Goal: Information Seeking & Learning: Learn about a topic

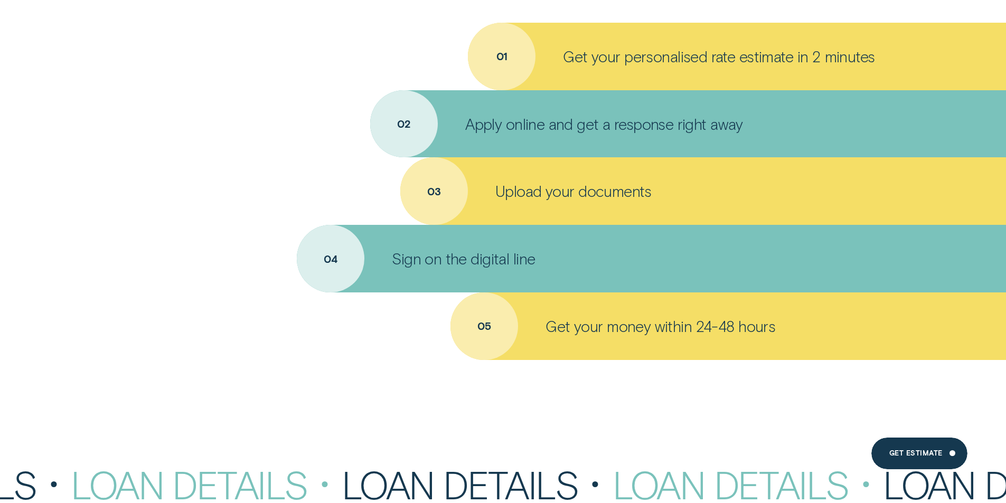
scroll to position [4910, 0]
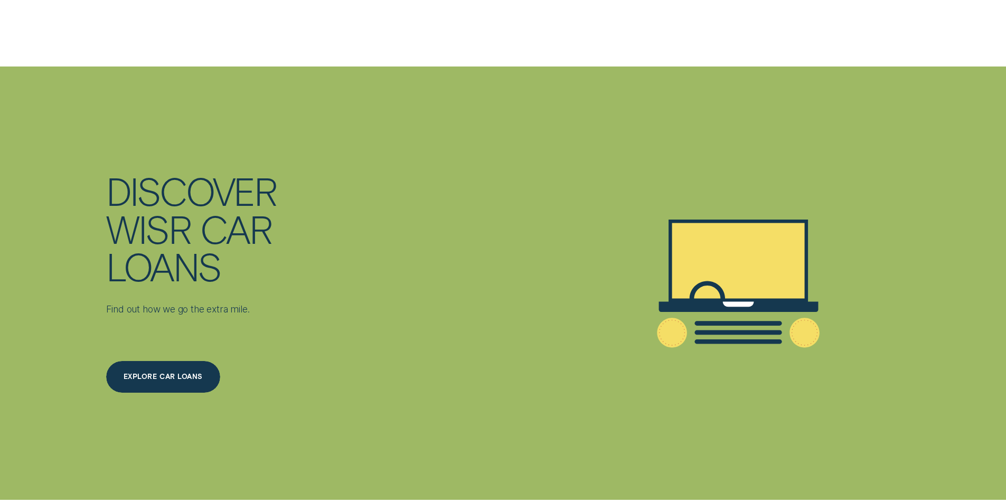
scroll to position [2429, 0]
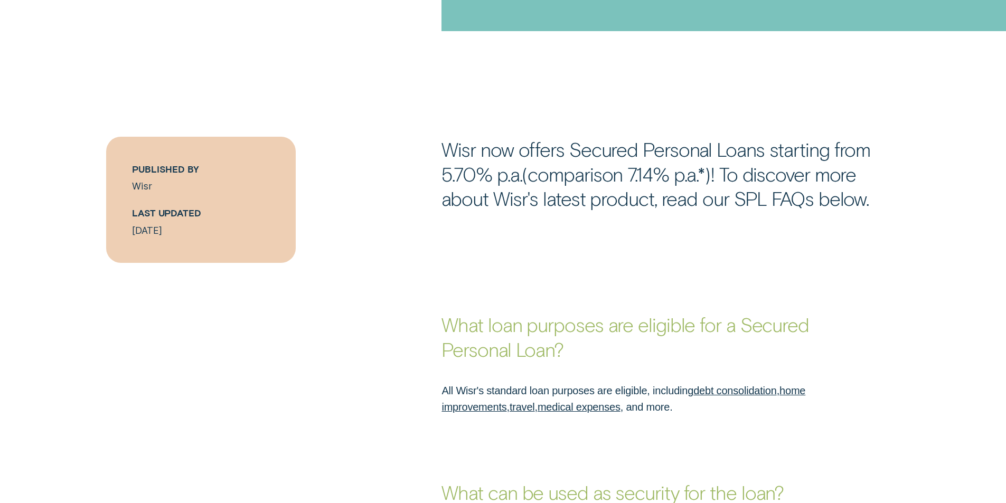
scroll to position [686, 0]
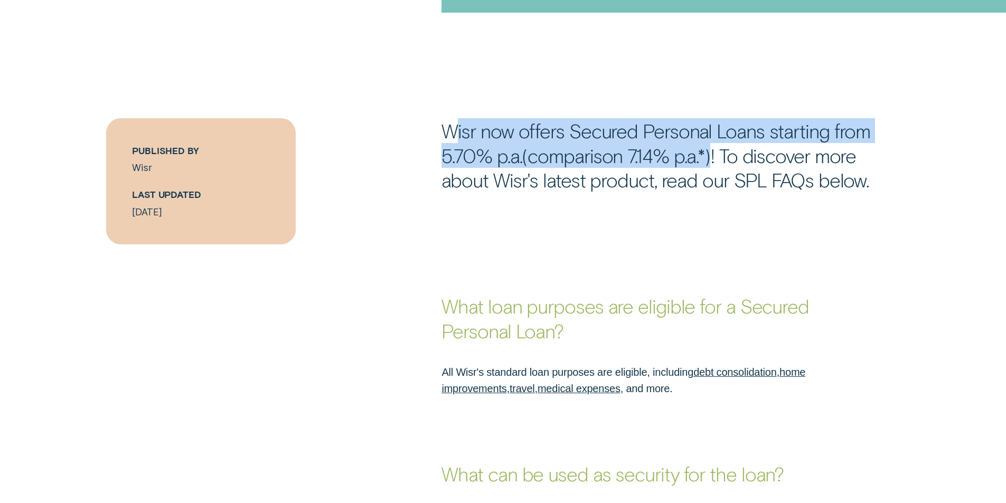
drag, startPoint x: 450, startPoint y: 127, endPoint x: 686, endPoint y: 161, distance: 238.5
click at [701, 161] on p "Wisr now offers Secured Personal Loans starting from 5.70% p.a.(comparison 7.14…" at bounding box center [670, 155] width 458 height 74
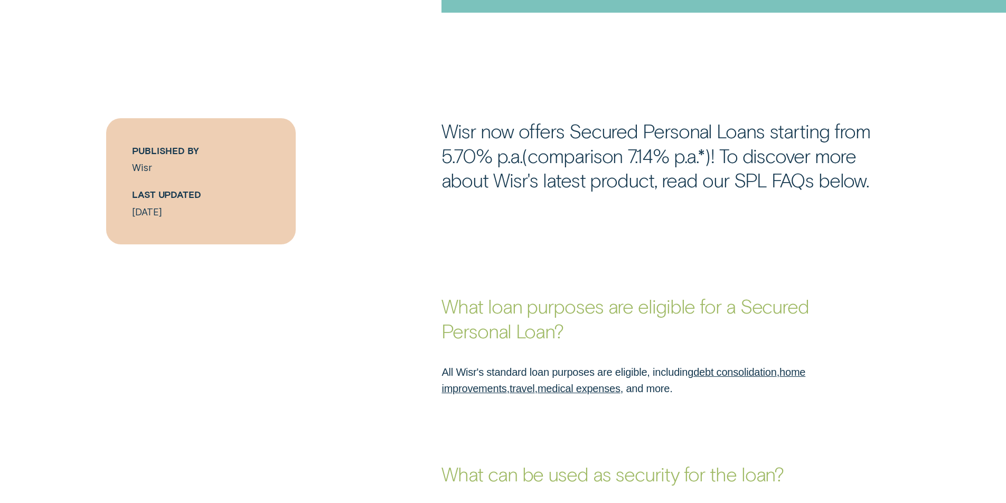
drag, startPoint x: 441, startPoint y: 136, endPoint x: 444, endPoint y: 130, distance: 6.9
click at [441, 135] on div "Wisr now offers Secured Personal Loans starting from 5.70% p.a.(comparison 7.14…" at bounding box center [671, 155] width 470 height 74
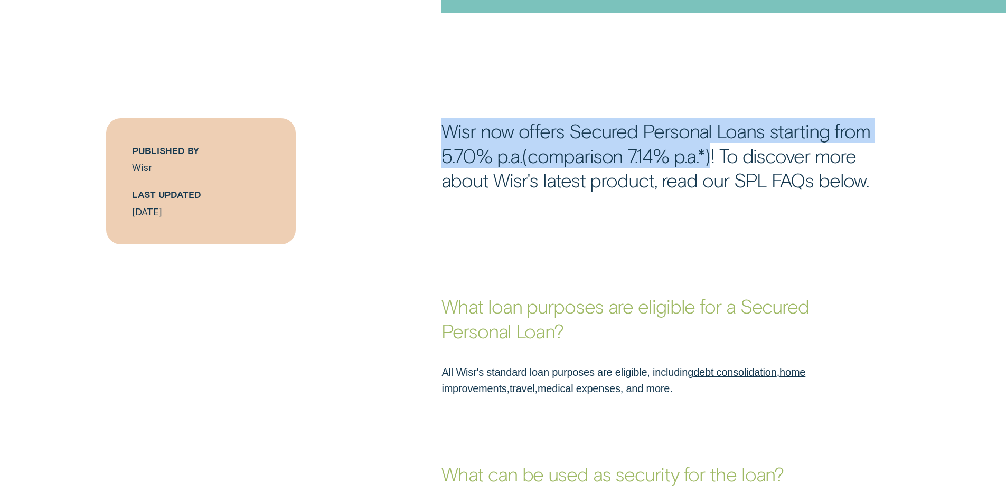
drag, startPoint x: 445, startPoint y: 128, endPoint x: 712, endPoint y: 164, distance: 269.5
click at [712, 164] on p "Wisr now offers Secured Personal Loans starting from 5.70% p.a.(comparison 7.14…" at bounding box center [670, 155] width 458 height 74
copy p "Wisr now offers Secured Personal Loans starting from 5.70% p.a.(comparison 7.14…"
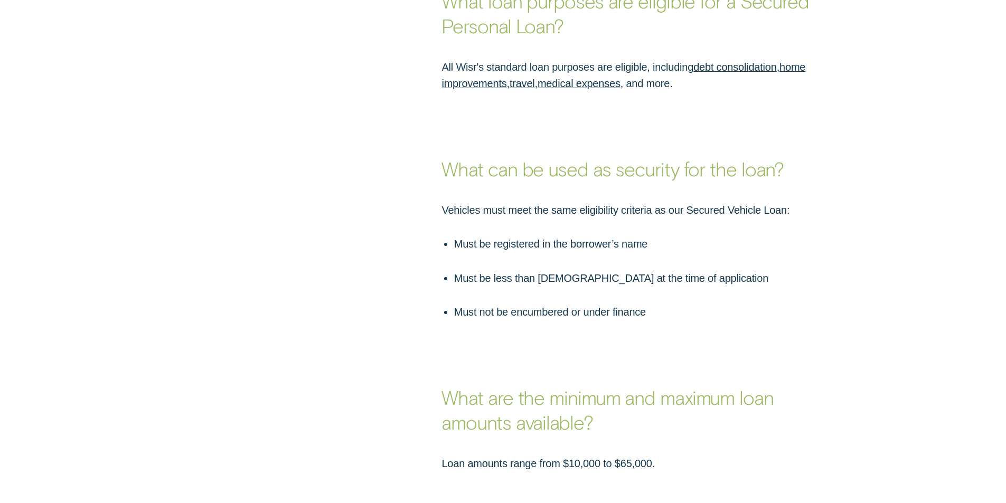
scroll to position [1003, 0]
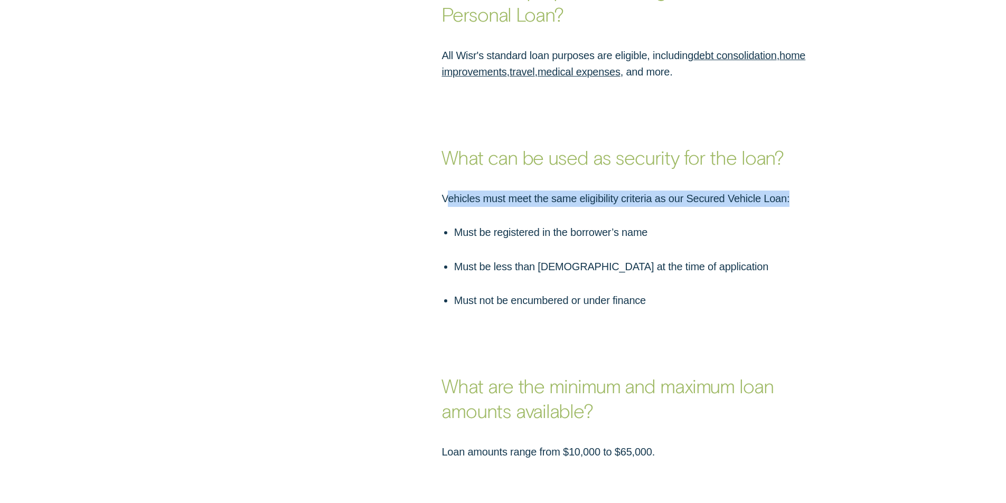
drag, startPoint x: 445, startPoint y: 197, endPoint x: 739, endPoint y: 233, distance: 296.3
click at [800, 202] on p "Vehicles must meet the same eligibility criteria as our Secured Vehicle Loan:" at bounding box center [636, 199] width 391 height 16
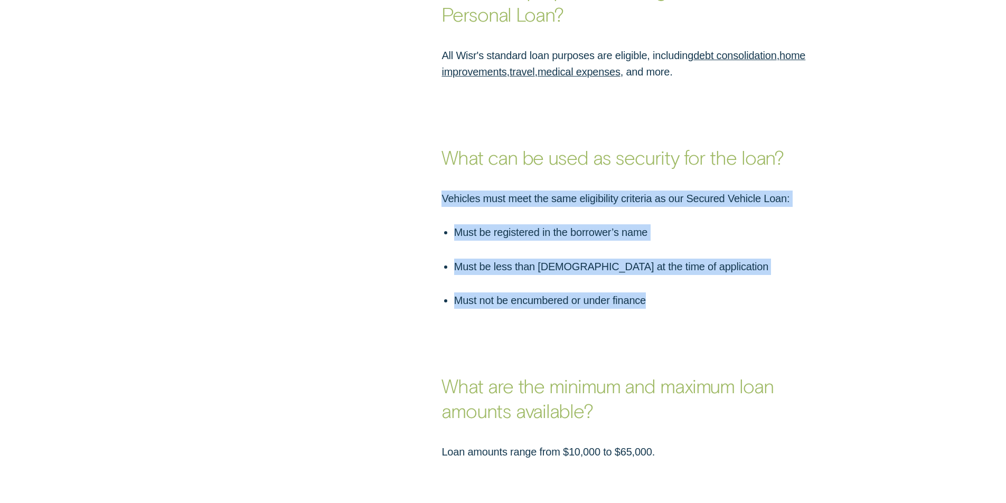
drag, startPoint x: 660, startPoint y: 304, endPoint x: 419, endPoint y: 203, distance: 261.0
click at [419, 203] on div "Vehicles must meet the same eligibility criteria as our Secured Vehicle Loan: M…" at bounding box center [503, 250] width 940 height 118
copy div "Vehicles must meet the same eligibility criteria as our Secured Vehicle Loan: M…"
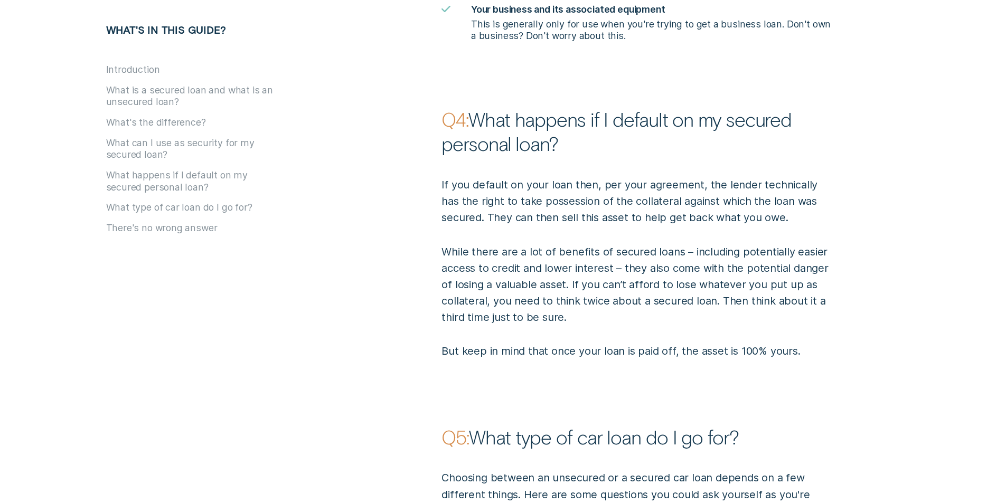
scroll to position [2112, 0]
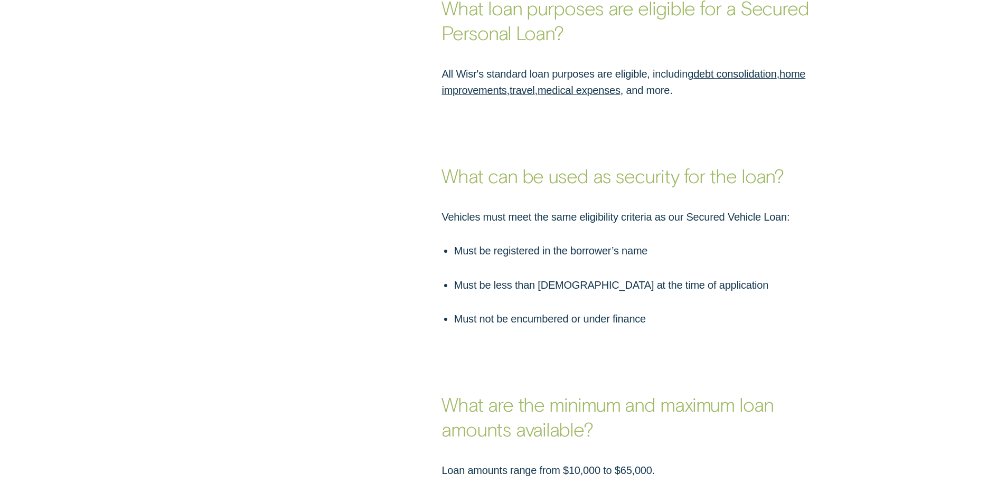
scroll to position [1003, 0]
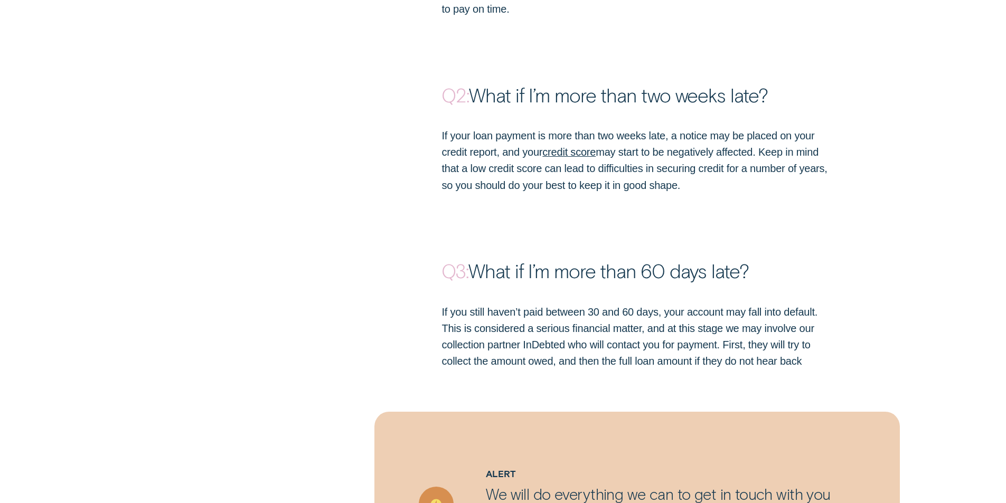
scroll to position [1928, 0]
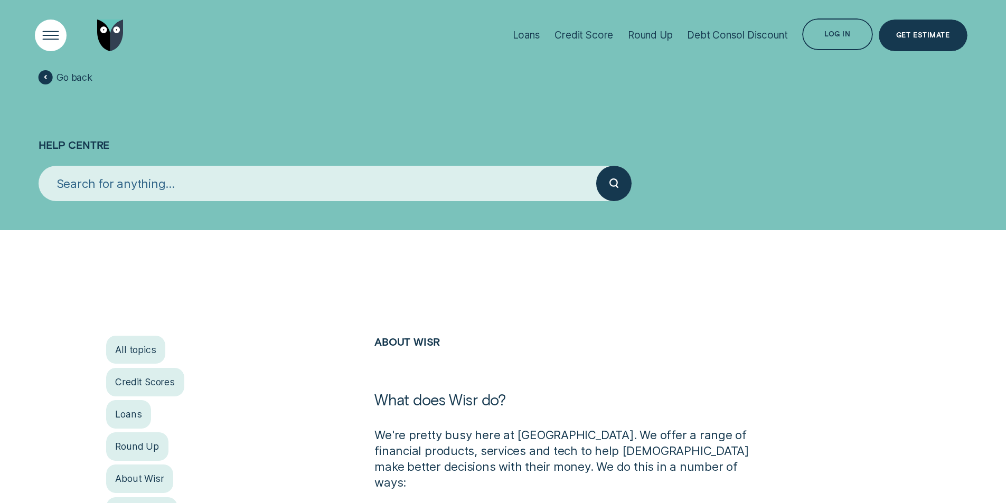
click at [46, 36] on div "Open Menu" at bounding box center [50, 35] width 45 height 45
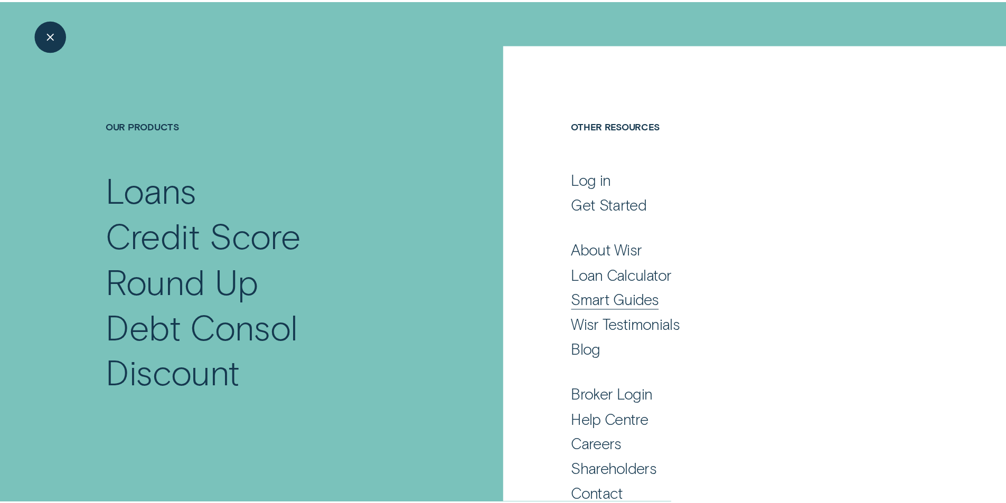
scroll to position [48, 0]
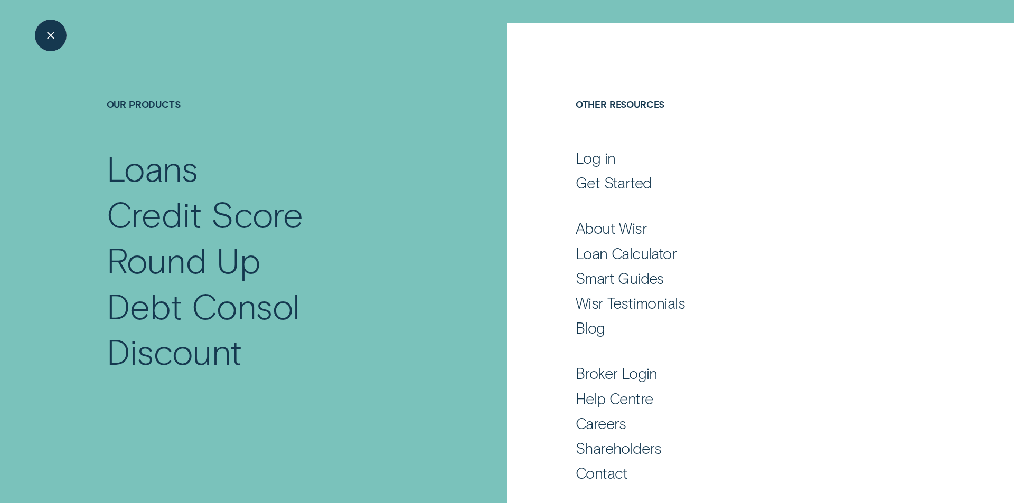
drag, startPoint x: 55, startPoint y: 32, endPoint x: 52, endPoint y: 27, distance: 5.4
click at [54, 31] on div "Close Menu" at bounding box center [50, 35] width 45 height 45
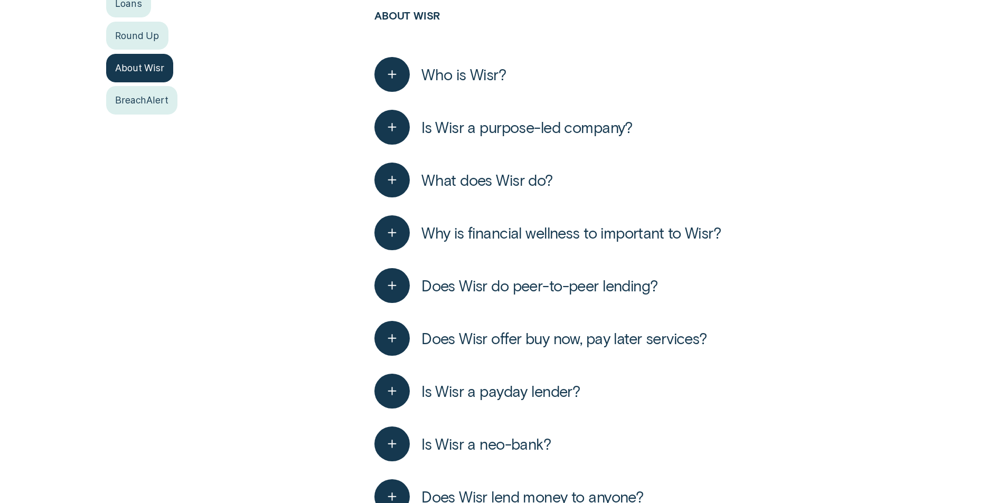
scroll to position [370, 0]
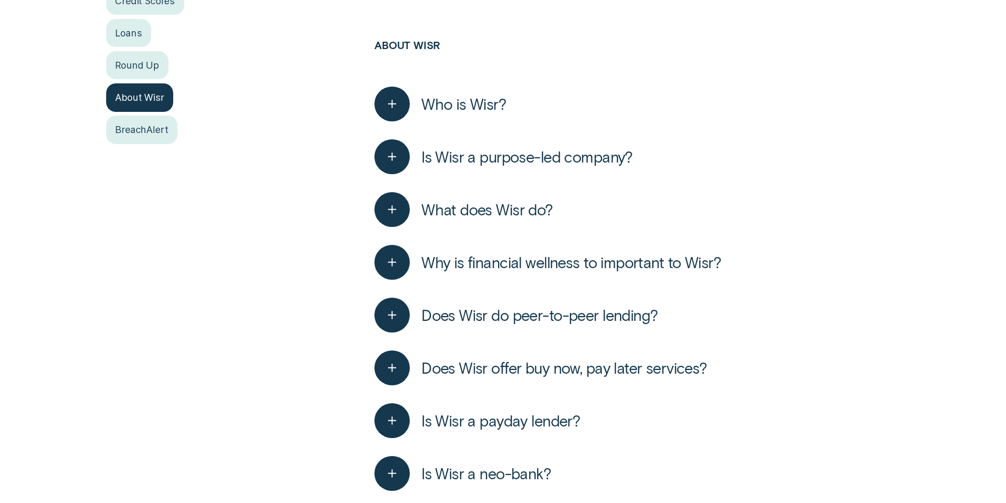
click at [498, 92] on button "Who is Wisr?" at bounding box center [439, 104] width 131 height 35
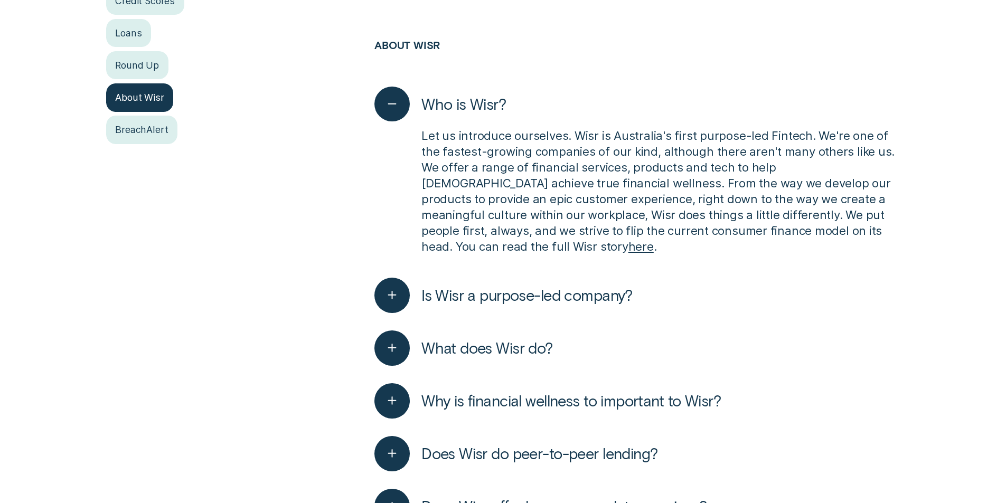
click at [544, 286] on span "Is Wisr a purpose-led company?" at bounding box center [526, 295] width 211 height 19
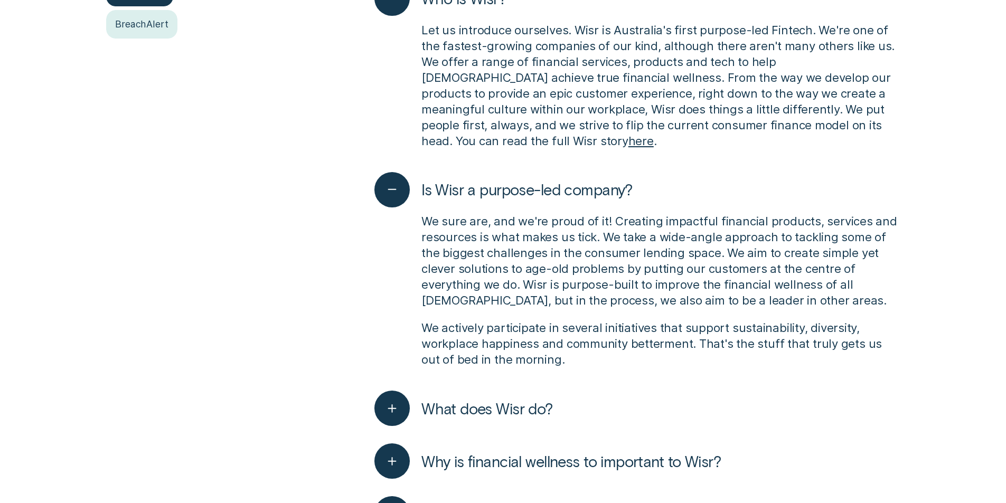
scroll to position [581, 0]
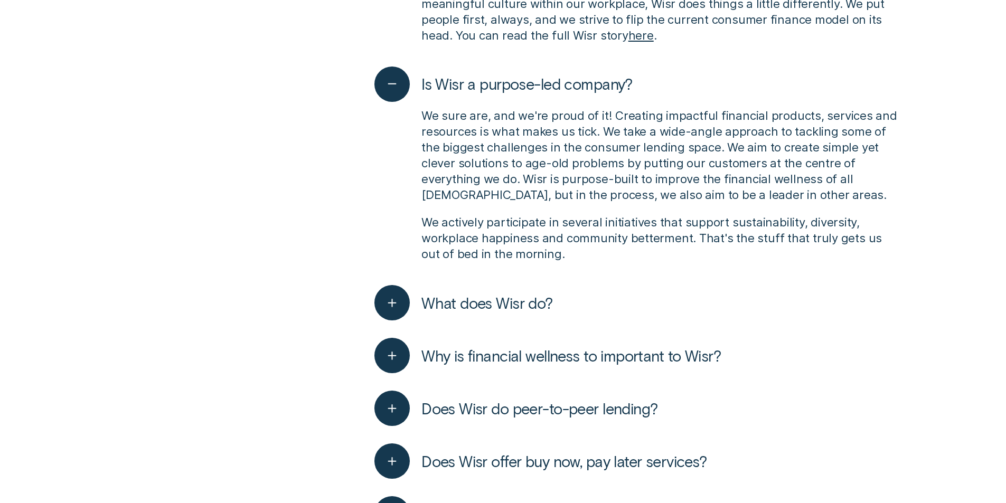
click at [524, 294] on span "What does Wisr do?" at bounding box center [486, 303] width 131 height 19
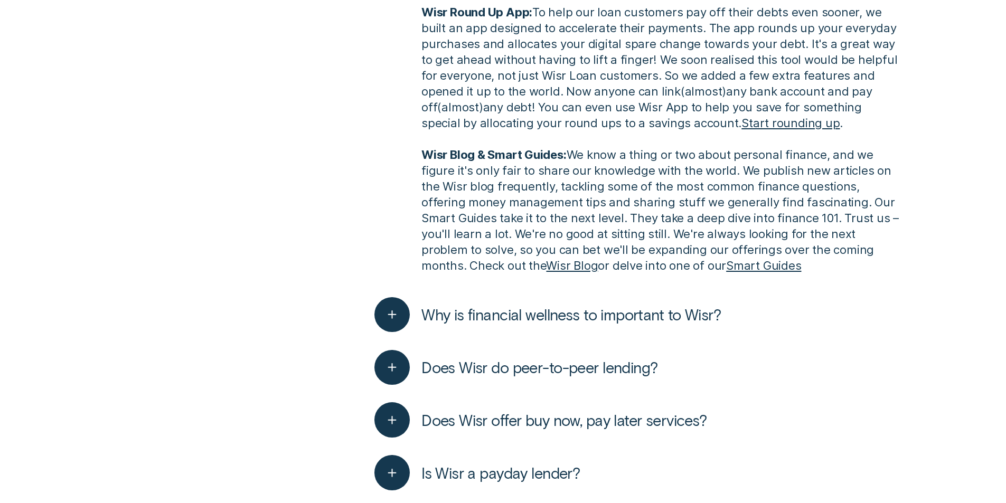
click at [545, 305] on span "Why is financial wellness to important to Wisr?" at bounding box center [570, 314] width 299 height 19
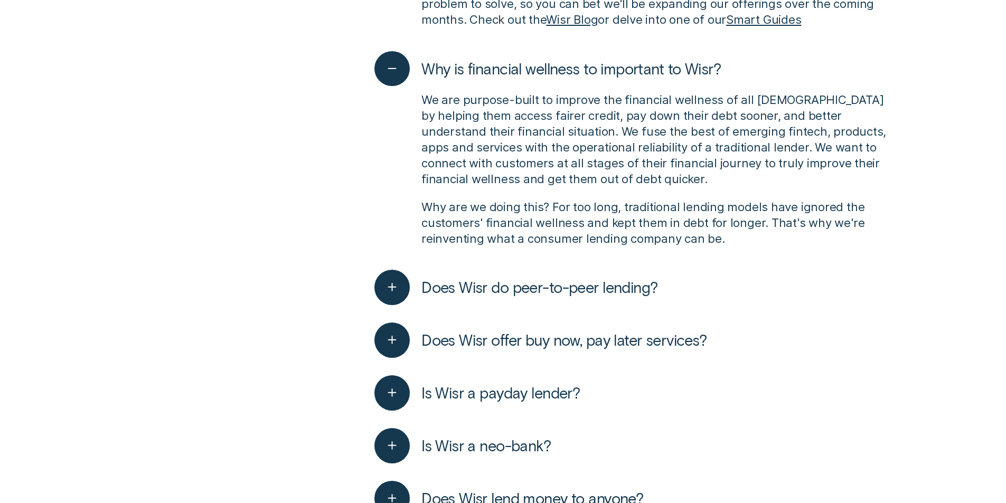
scroll to position [1531, 0]
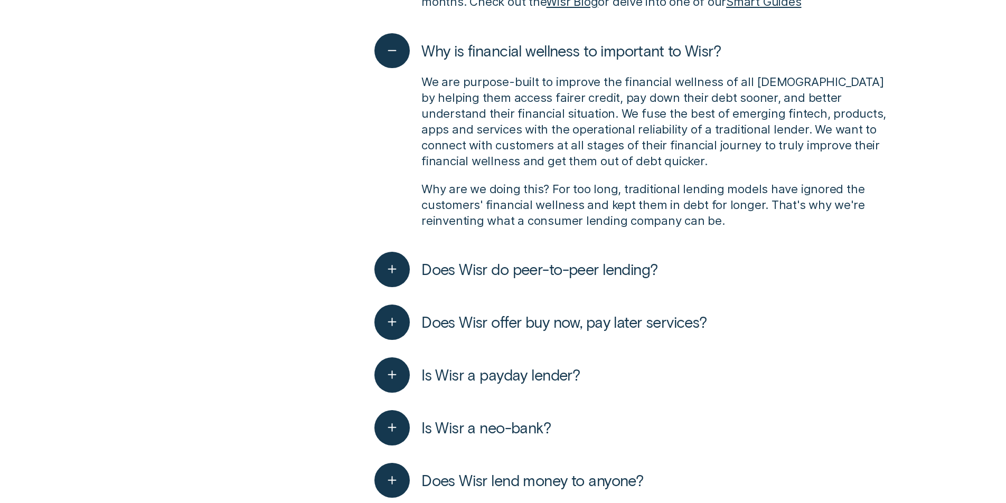
click at [558, 260] on span "Does Wisr do peer-to-peer lending?" at bounding box center [539, 269] width 236 height 19
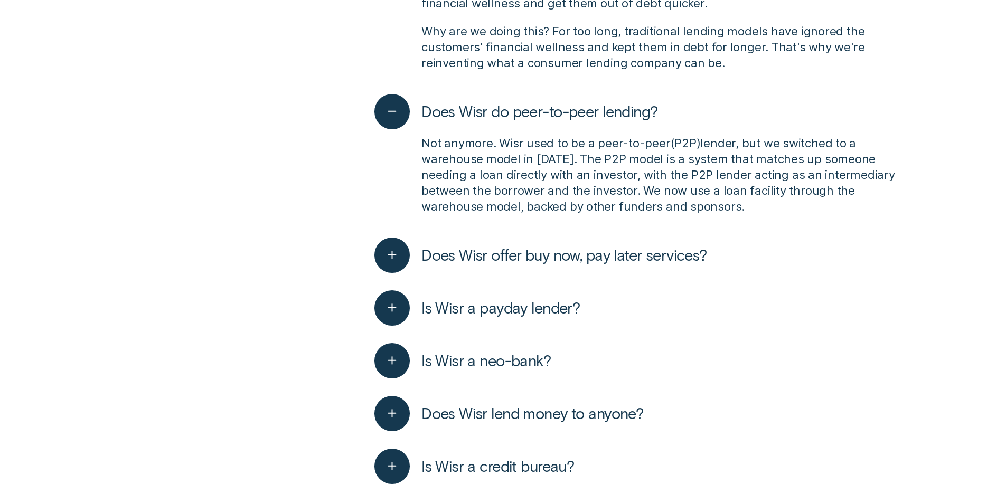
scroll to position [1690, 0]
click at [588, 245] on span "Does Wisr offer buy now, pay later services?" at bounding box center [564, 254] width 286 height 19
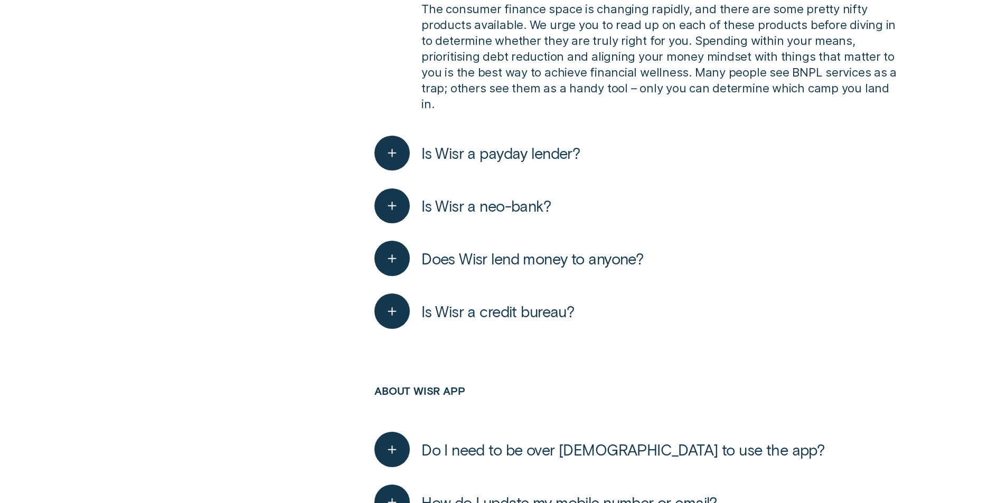
scroll to position [2218, 0]
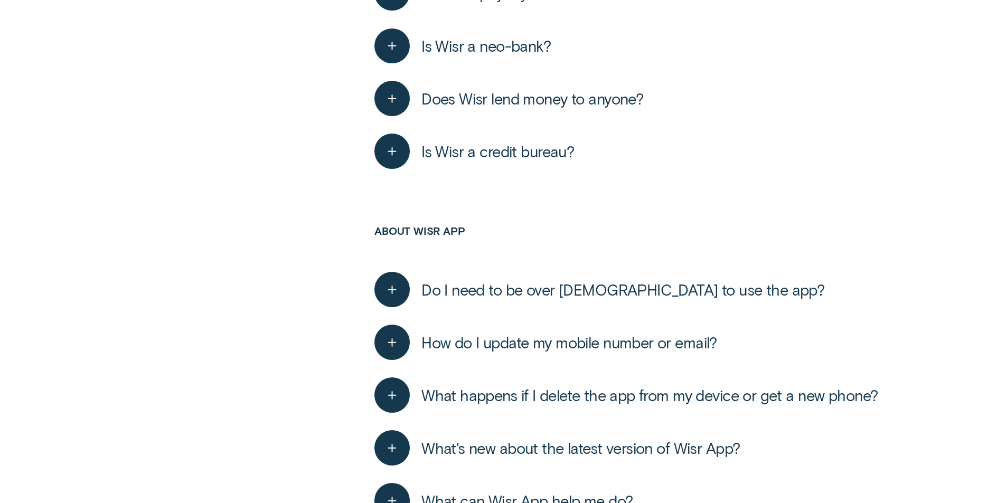
click at [595, 272] on button "Do I need to be over [DEMOGRAPHIC_DATA] to use the app?" at bounding box center [599, 289] width 450 height 35
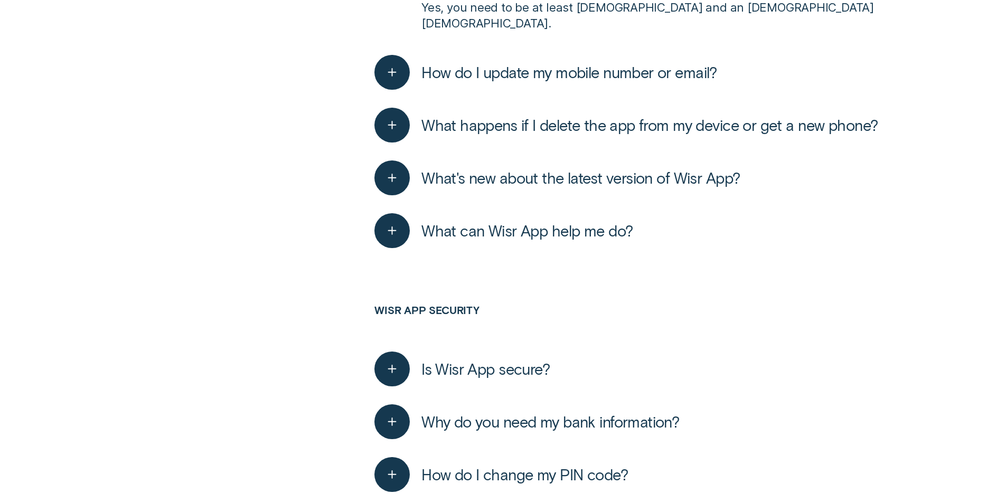
scroll to position [2534, 0]
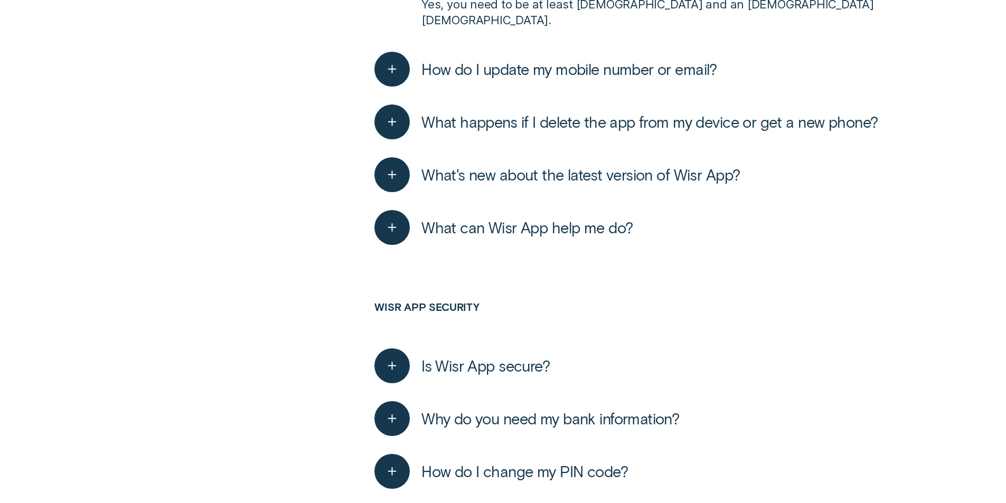
click at [623, 339] on div "Is Wisr App secure? Absolutely! It’s like Fort Knox in here. Wisr is an Austral…" at bounding box center [636, 365] width 525 height 53
click at [618, 339] on div "Is Wisr App secure? Absolutely! It’s like Fort Knox in here. Wisr is an Austral…" at bounding box center [636, 365] width 525 height 53
click at [537, 356] on span "Is Wisr App secure?" at bounding box center [485, 365] width 128 height 19
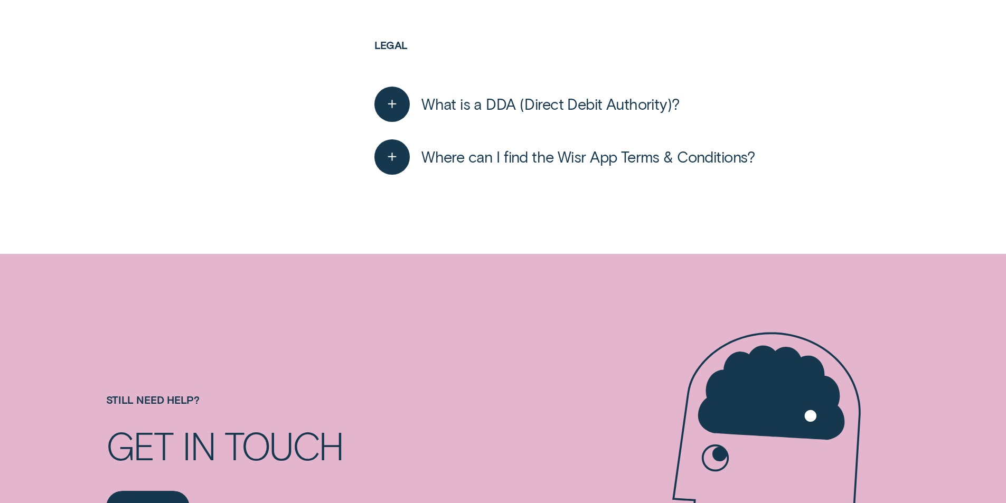
scroll to position [3326, 0]
